Goal: Information Seeking & Learning: Compare options

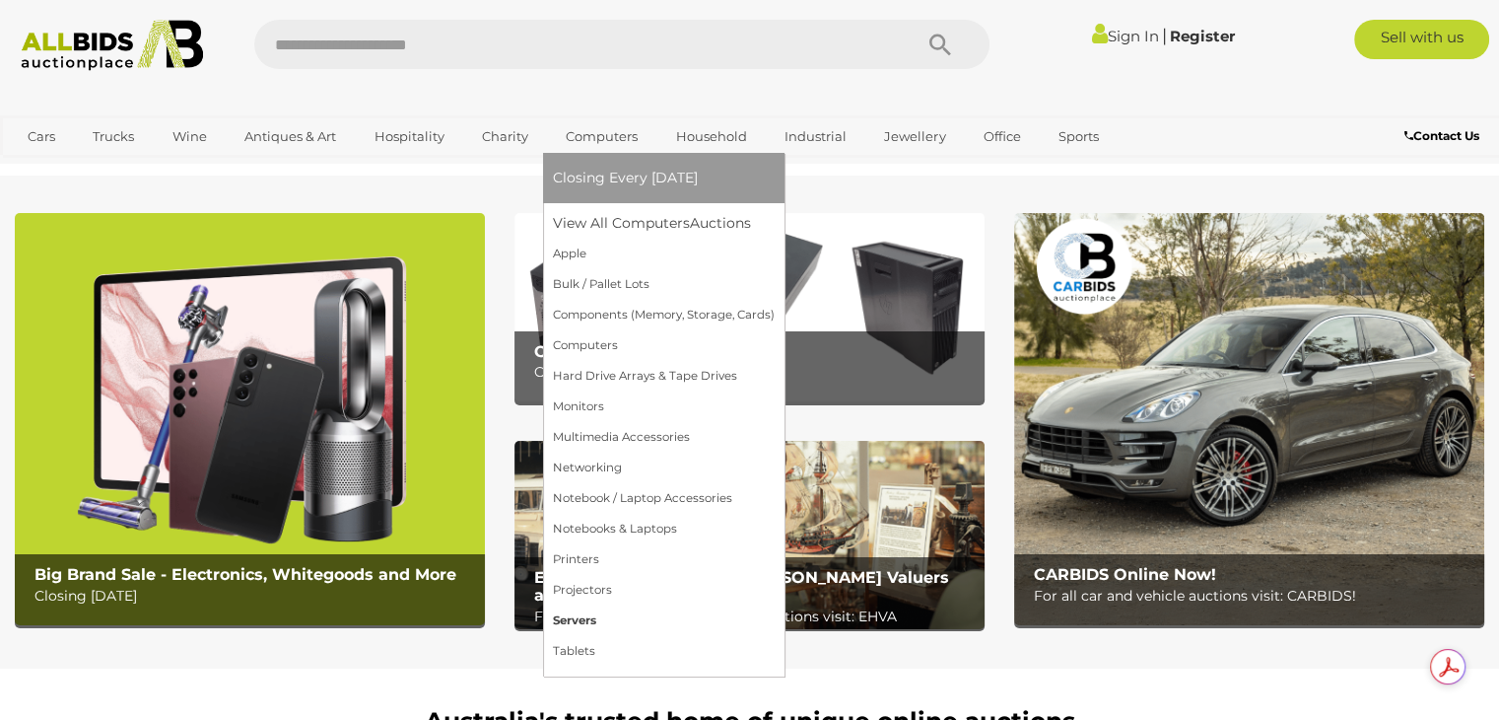
click at [579, 622] on link "Servers" at bounding box center [664, 620] width 222 height 31
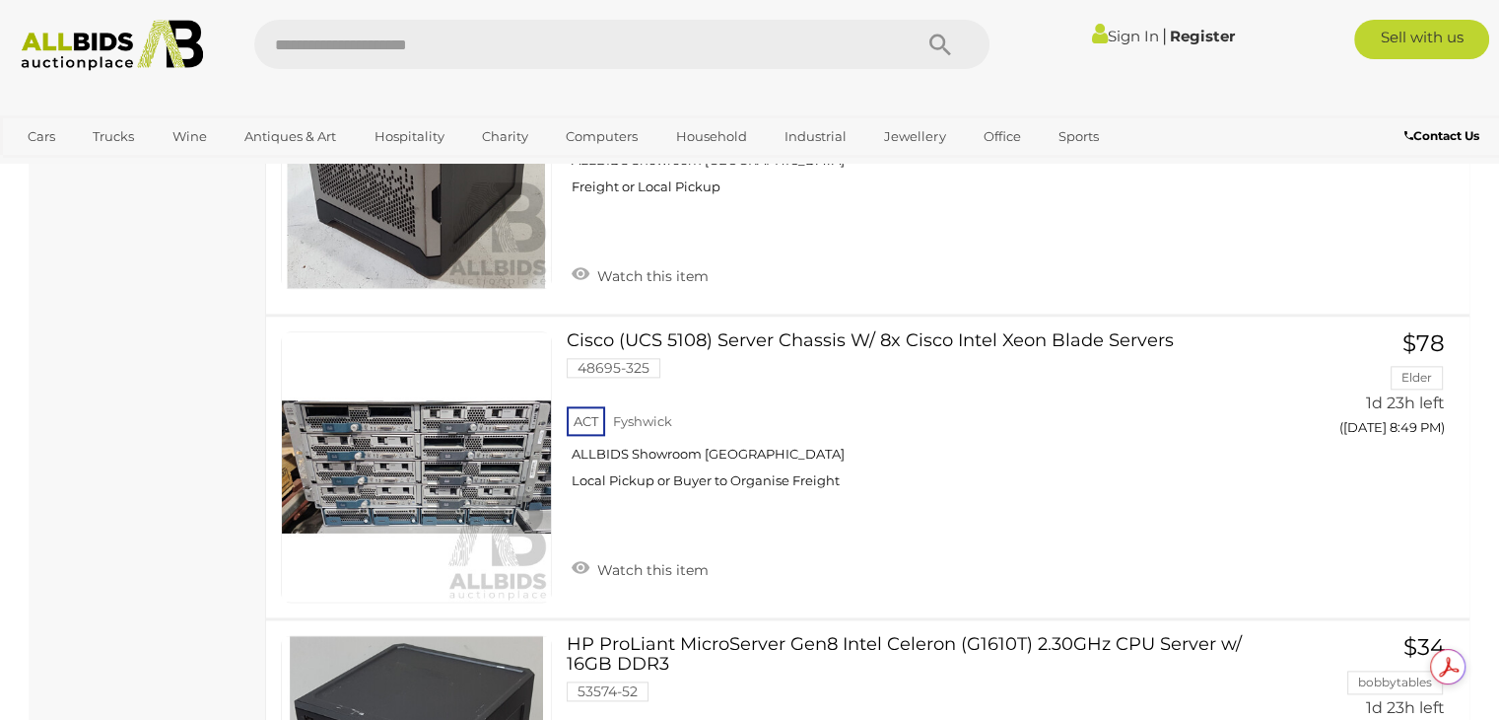
scroll to position [2267, 0]
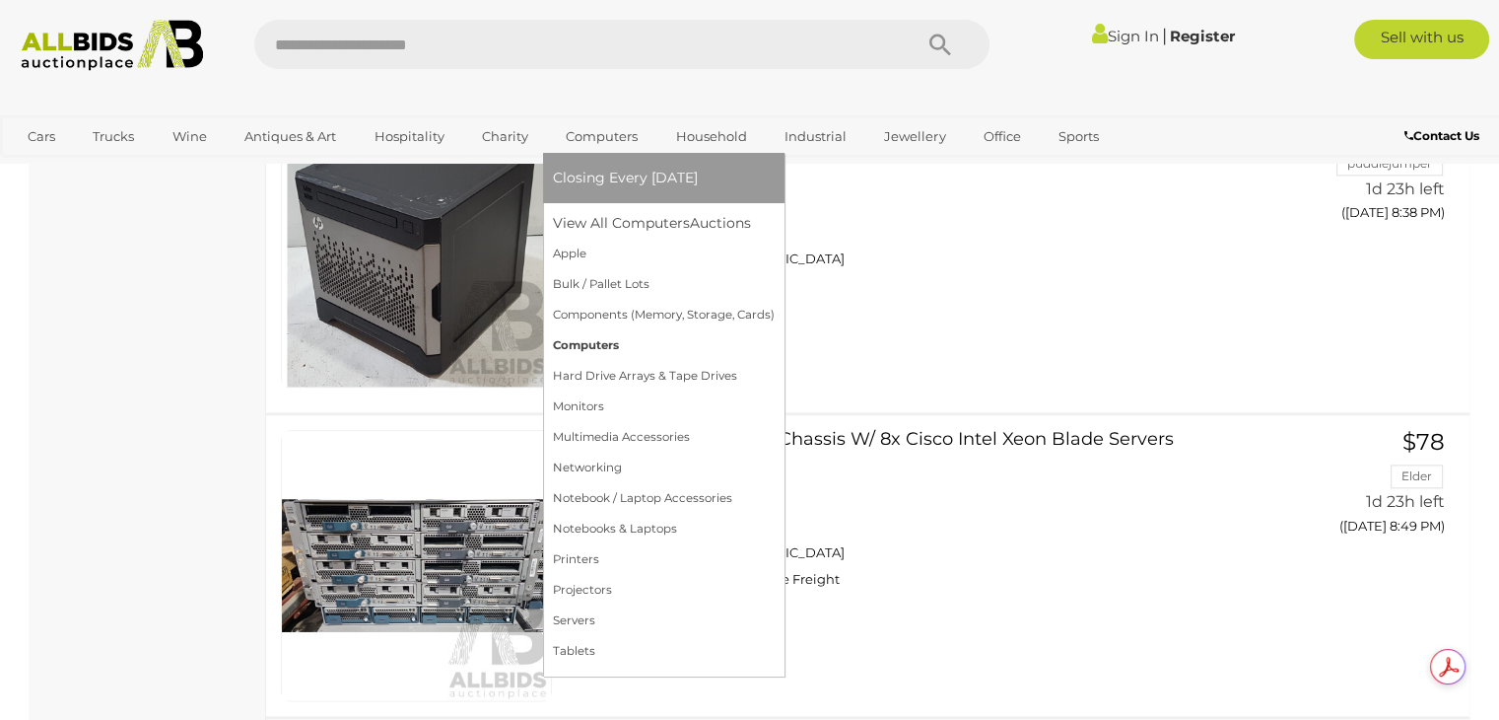
click at [613, 342] on link "Computers" at bounding box center [664, 345] width 222 height 31
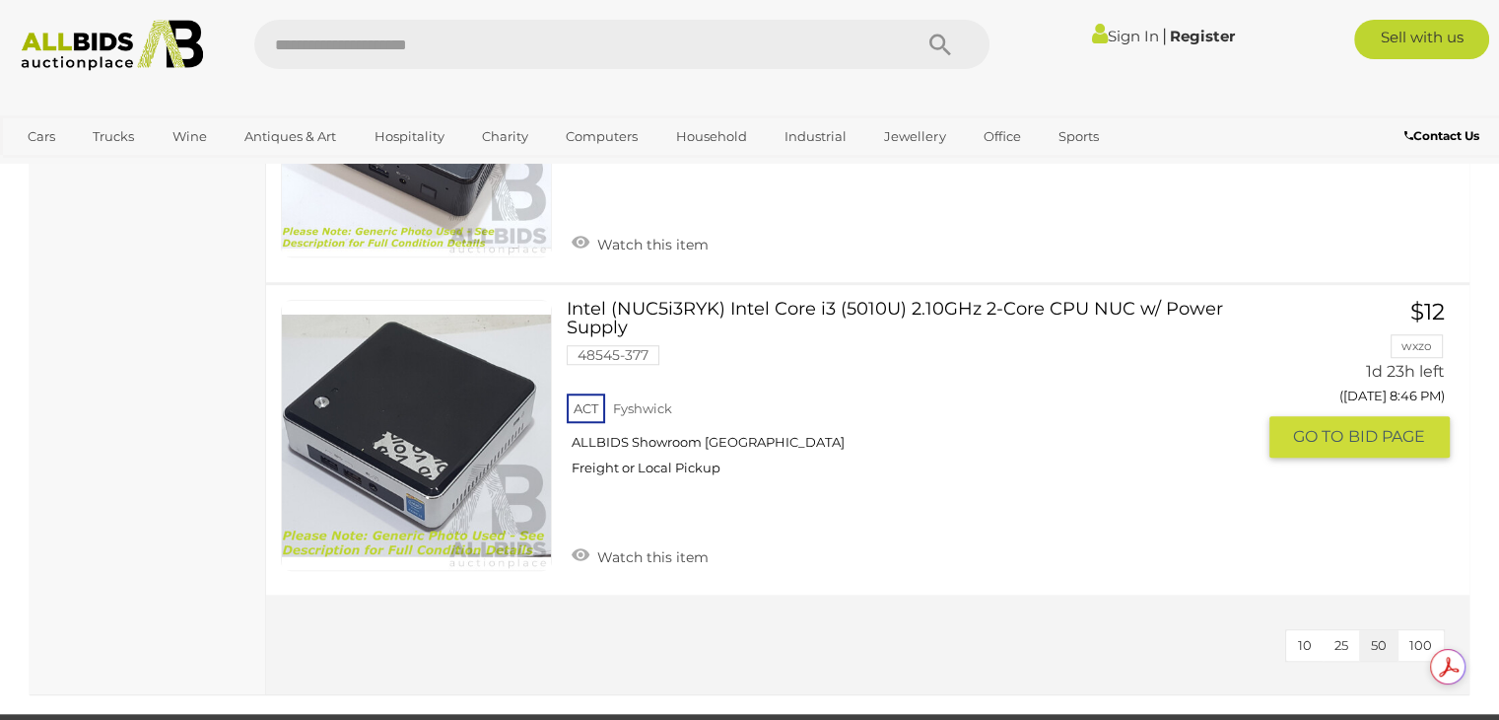
scroll to position [9068, 0]
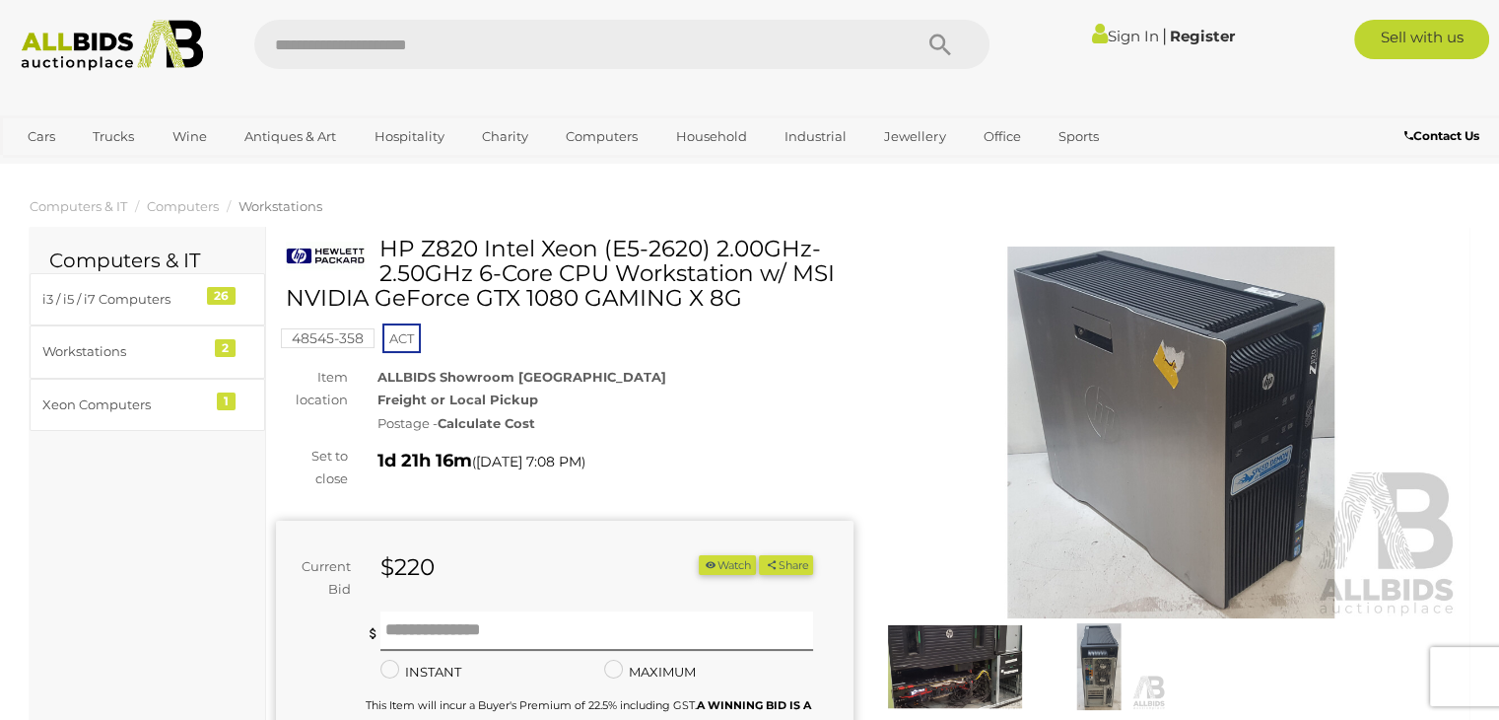
drag, startPoint x: 382, startPoint y: 241, endPoint x: 771, endPoint y: 310, distance: 394.3
click at [771, 310] on h1 "HP Z820 Intel Xeon (E5-2620) 2.00GHz-2.50GHz 6-Core CPU Workstation w/ MSI NVID…" at bounding box center [567, 274] width 563 height 75
copy h1 "HP Z820 Intel Xeon (E5-2620) 2.00GHz-2.50GHz 6-Core CPU Workstation w/ MSI NVID…"
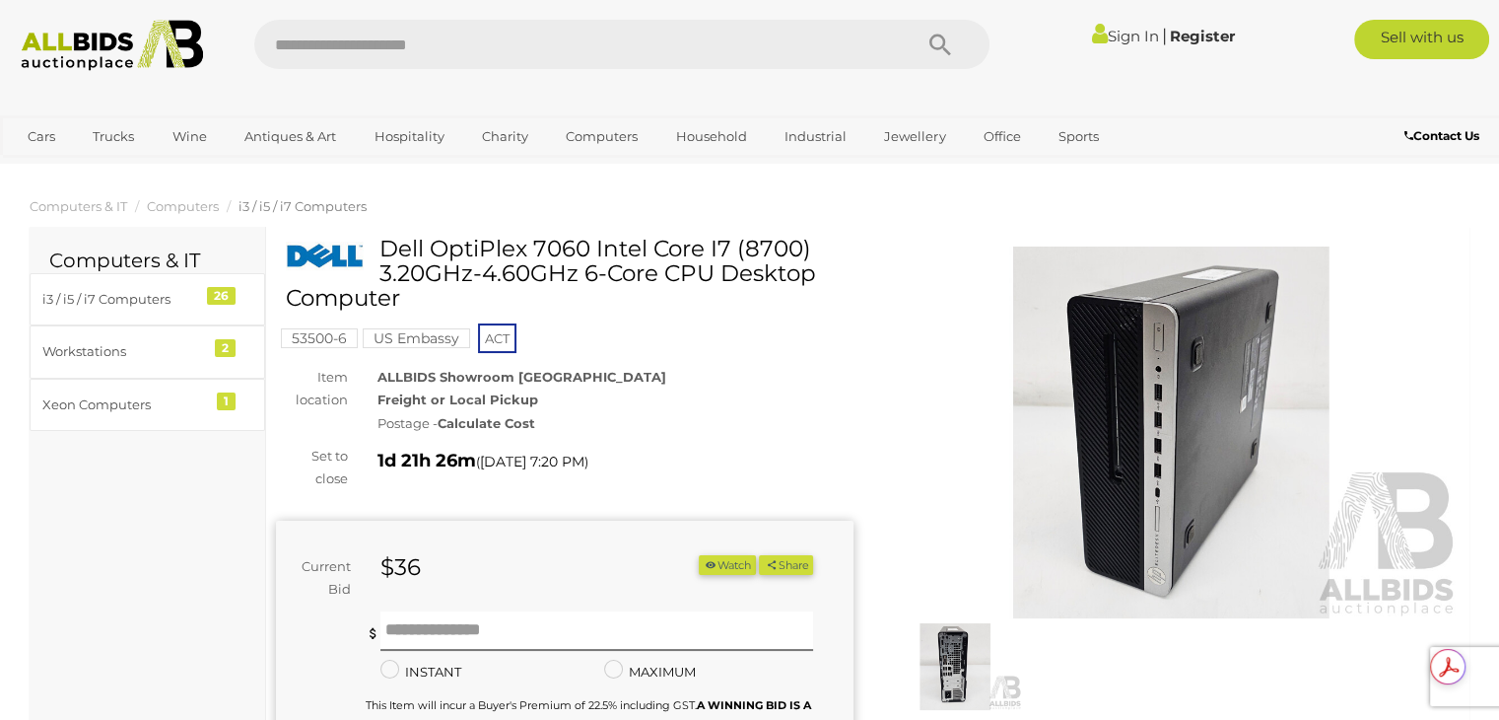
drag, startPoint x: 380, startPoint y: 251, endPoint x: 738, endPoint y: 307, distance: 362.0
click at [738, 307] on h1 "Dell OptiPlex 7060 Intel Core I7 (8700) 3.20GHz-4.60GHz 6-Core CPU Desktop Comp…" at bounding box center [567, 274] width 563 height 75
copy h1 "Dell OptiPlex 7060 Intel Core I7 (8700) 3.20GHz-4.60GHz 6-Core CPU Desktop Comp…"
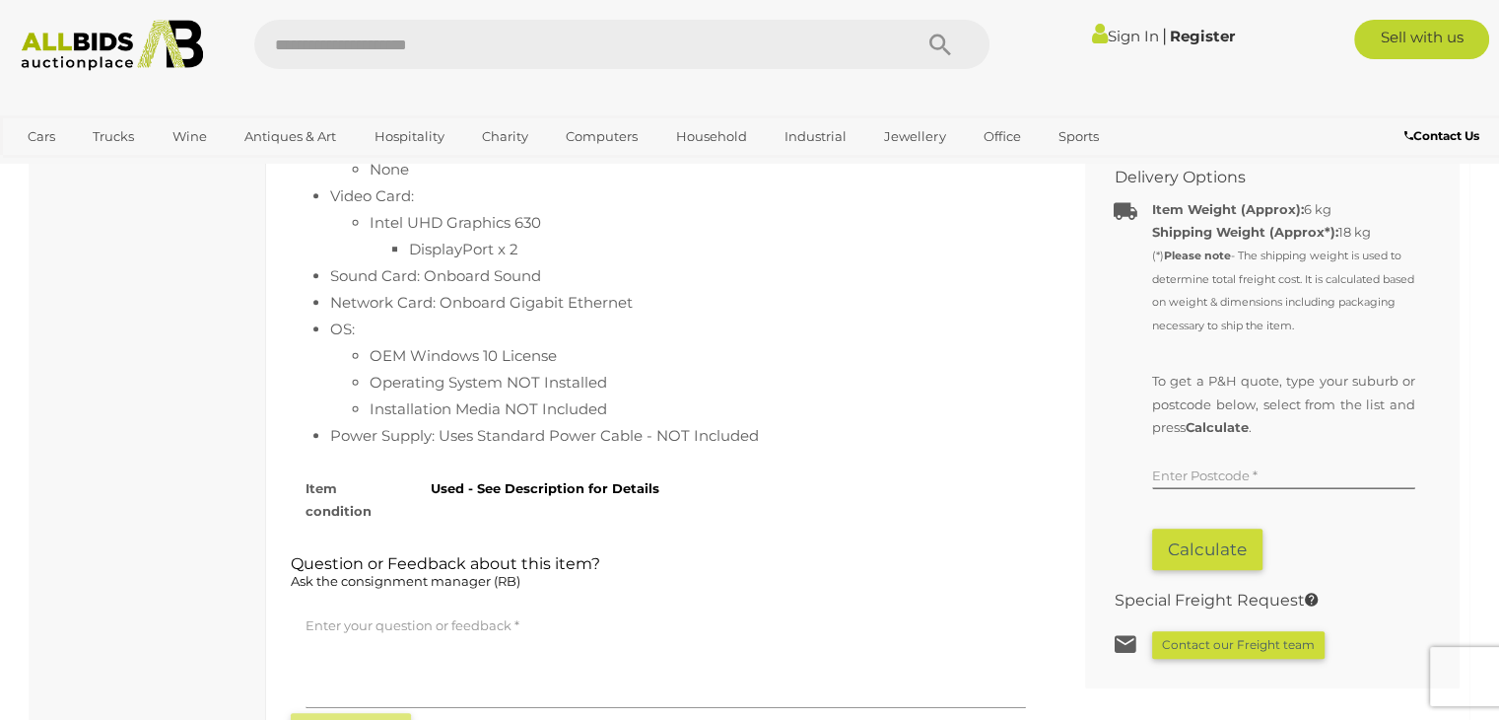
scroll to position [1084, 0]
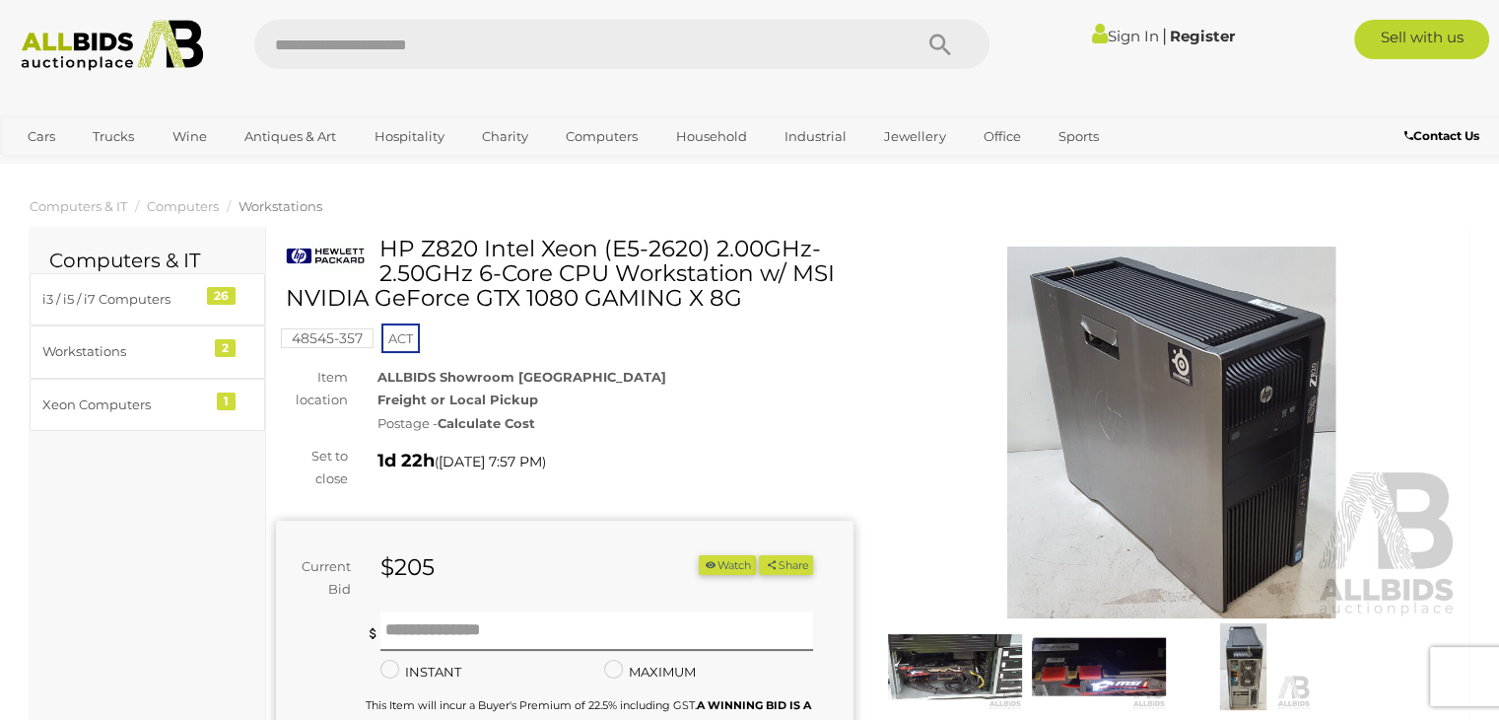
drag, startPoint x: 382, startPoint y: 244, endPoint x: 740, endPoint y: 298, distance: 361.7
click at [740, 298] on h1 "HP Z820 Intel Xeon (E5-2620) 2.00GHz-2.50GHz 6-Core CPU Workstation w/ MSI NVID…" at bounding box center [567, 274] width 563 height 75
copy h1 "HP Z820 Intel Xeon (E5-2620) 2.00GHz-2.50GHz 6-Core CPU Workstation w/ MSI NVID…"
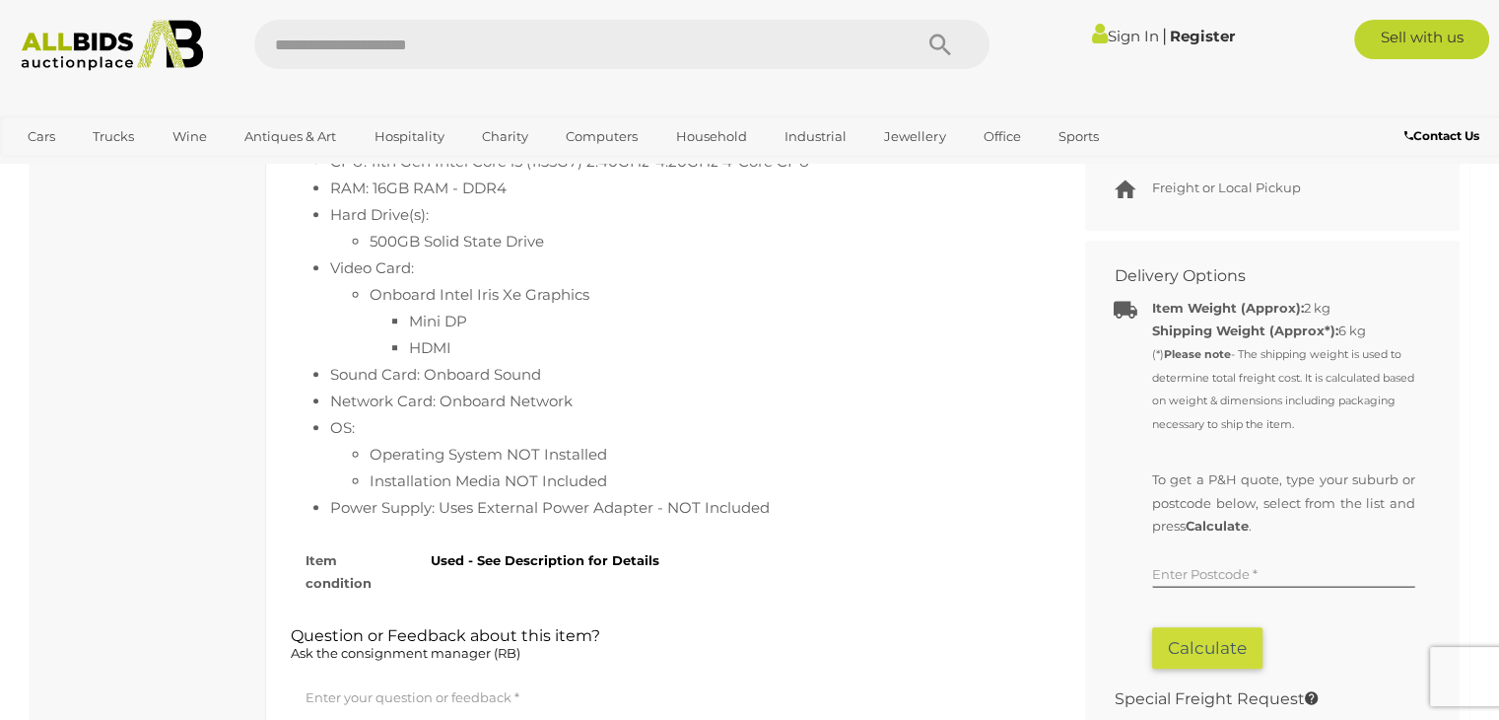
scroll to position [1183, 0]
